Goal: Transaction & Acquisition: Download file/media

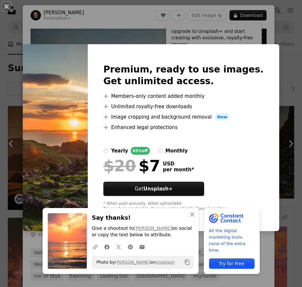
click at [142, 34] on div "An X shape An X shape Close Say thanks! Give a shoutout to [PERSON_NAME] on soc…" at bounding box center [151, 143] width 302 height 287
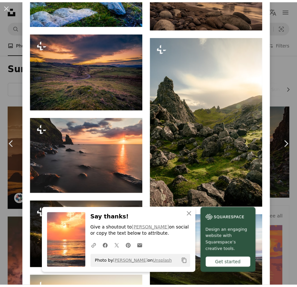
scroll to position [682, 0]
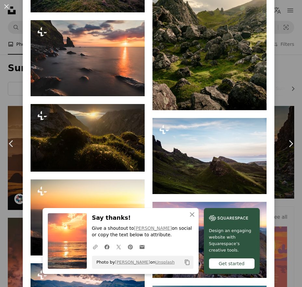
click at [281, 91] on div "An X shape Chevron left Chevron right An X shape Close Say thanks! Give a shout…" at bounding box center [151, 143] width 302 height 287
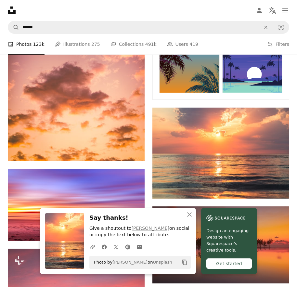
scroll to position [390, 0]
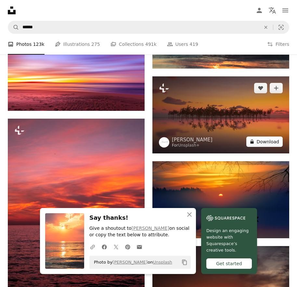
click at [260, 139] on button "A lock Download" at bounding box center [264, 141] width 36 height 10
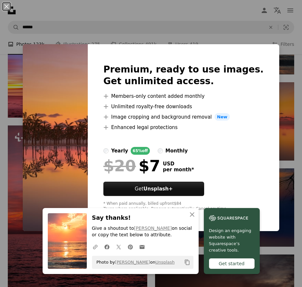
click at [247, 36] on div "An X shape An X shape Close Say thanks! Give a shoutout to [PERSON_NAME] on soc…" at bounding box center [151, 143] width 302 height 287
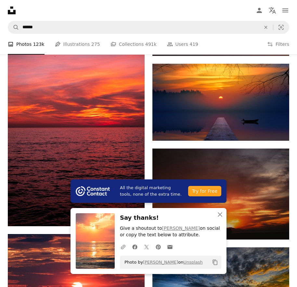
scroll to position [455, 0]
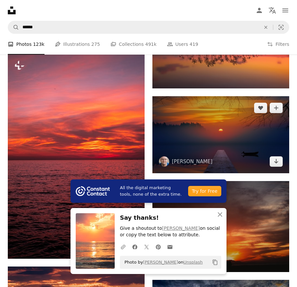
click at [228, 135] on img at bounding box center [220, 134] width 137 height 77
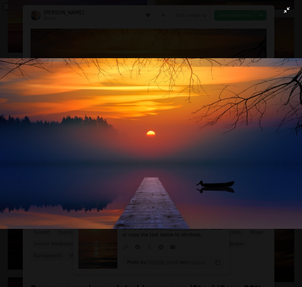
click at [233, 127] on img "Zoom out on this image" at bounding box center [151, 143] width 302 height 170
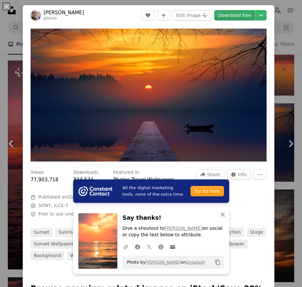
click at [224, 16] on link "Download free" at bounding box center [234, 15] width 41 height 10
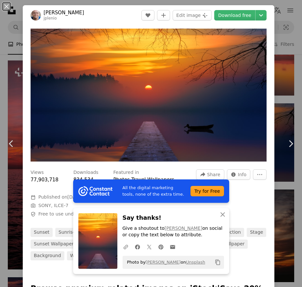
click at [278, 30] on div "An X shape Chevron left Chevron right All the digital marketing tools, none of …" at bounding box center [151, 143] width 302 height 287
